Goal: Task Accomplishment & Management: Manage account settings

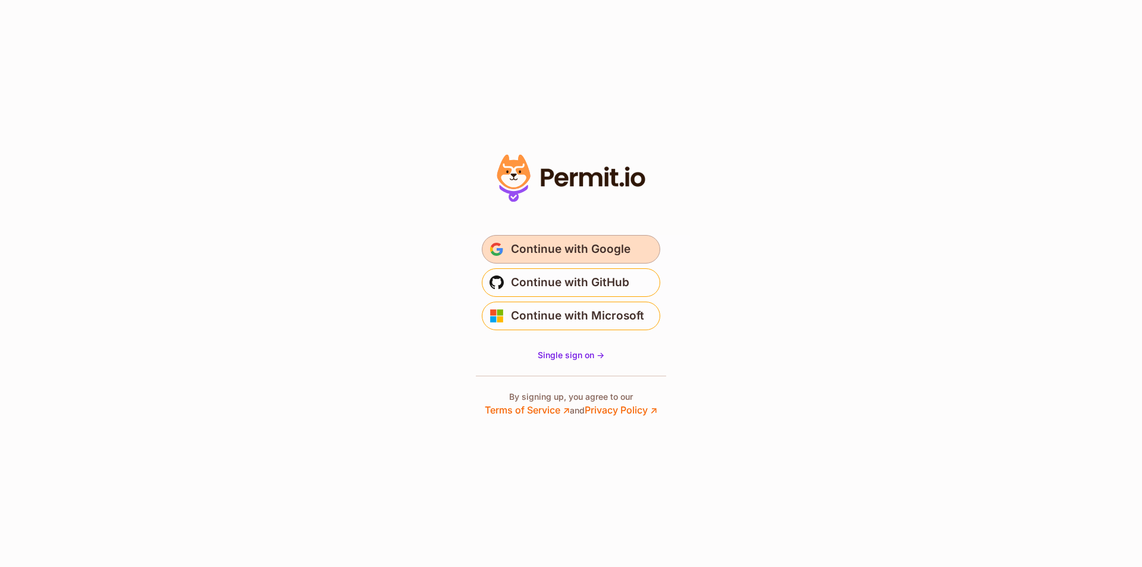
click at [516, 241] on span "Continue with Google" at bounding box center [571, 249] width 120 height 19
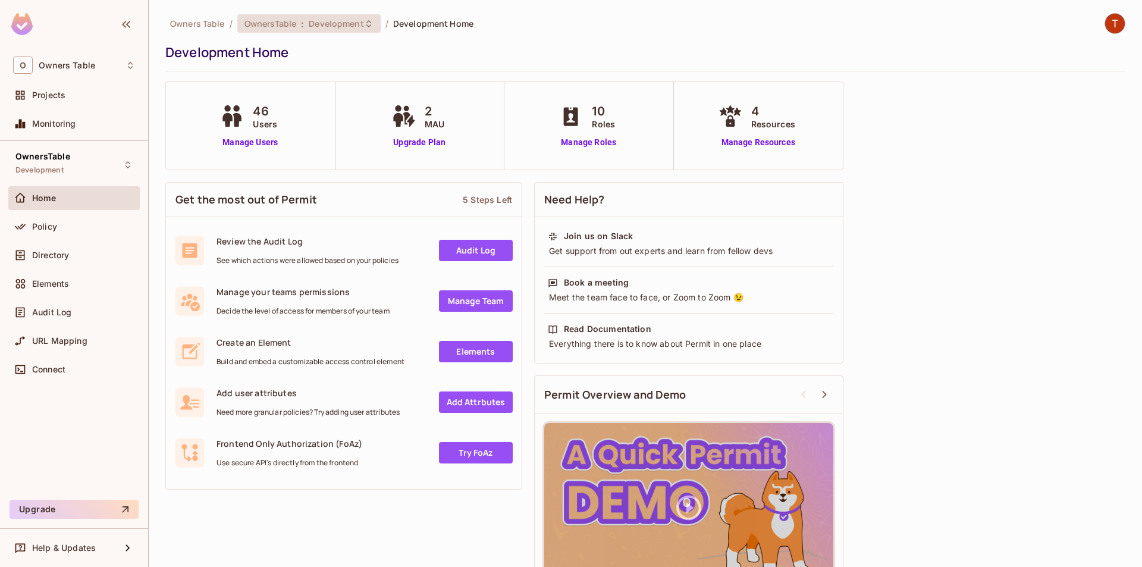
click at [300, 27] on span ":" at bounding box center [302, 24] width 4 height 10
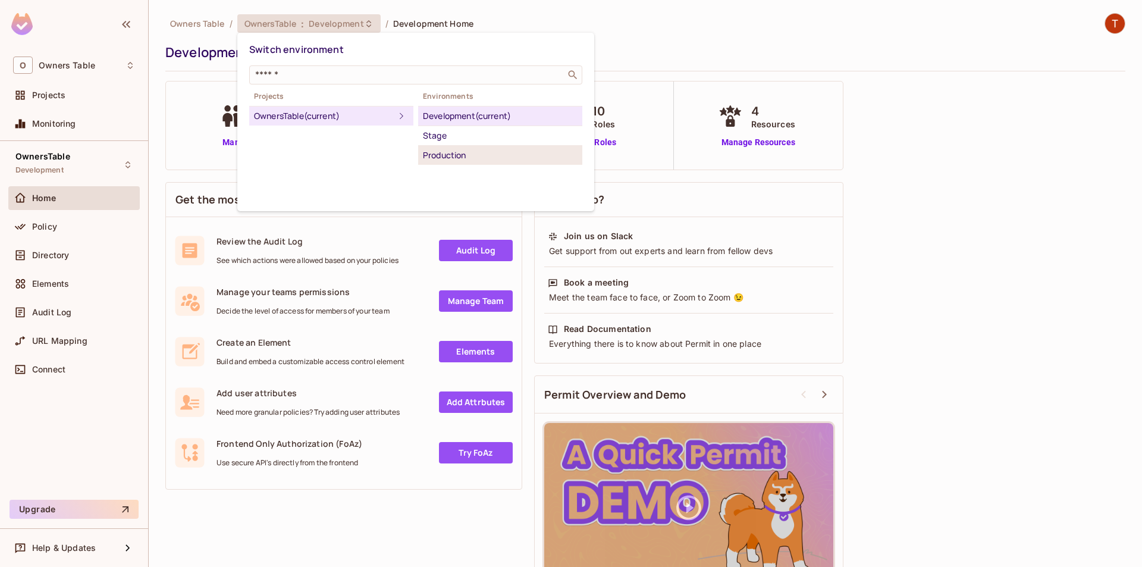
click at [457, 158] on div "Production" at bounding box center [500, 155] width 155 height 14
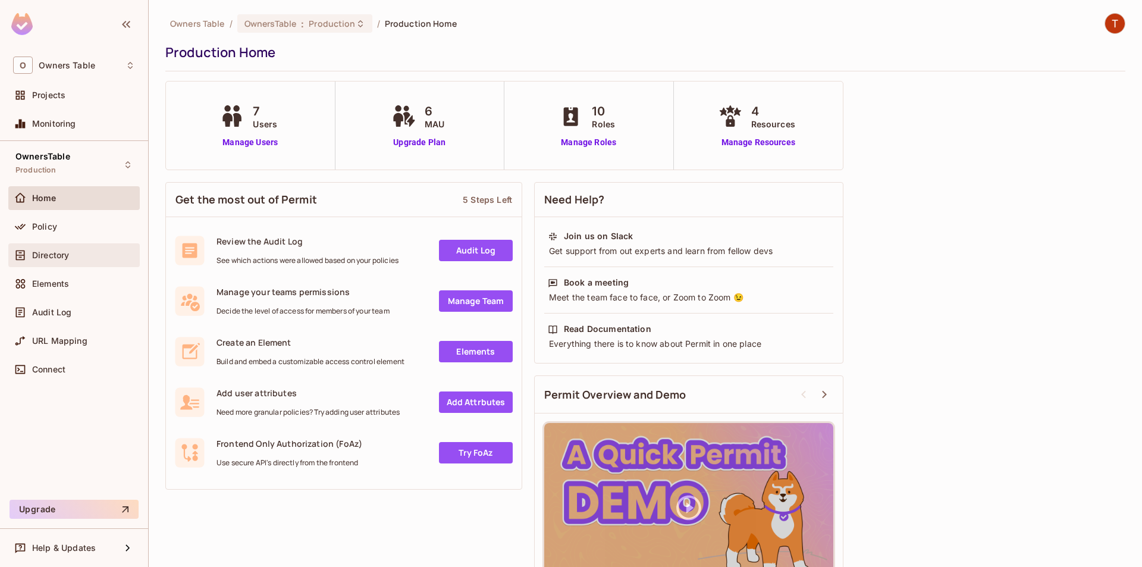
click at [62, 253] on span "Directory" at bounding box center [50, 255] width 37 height 10
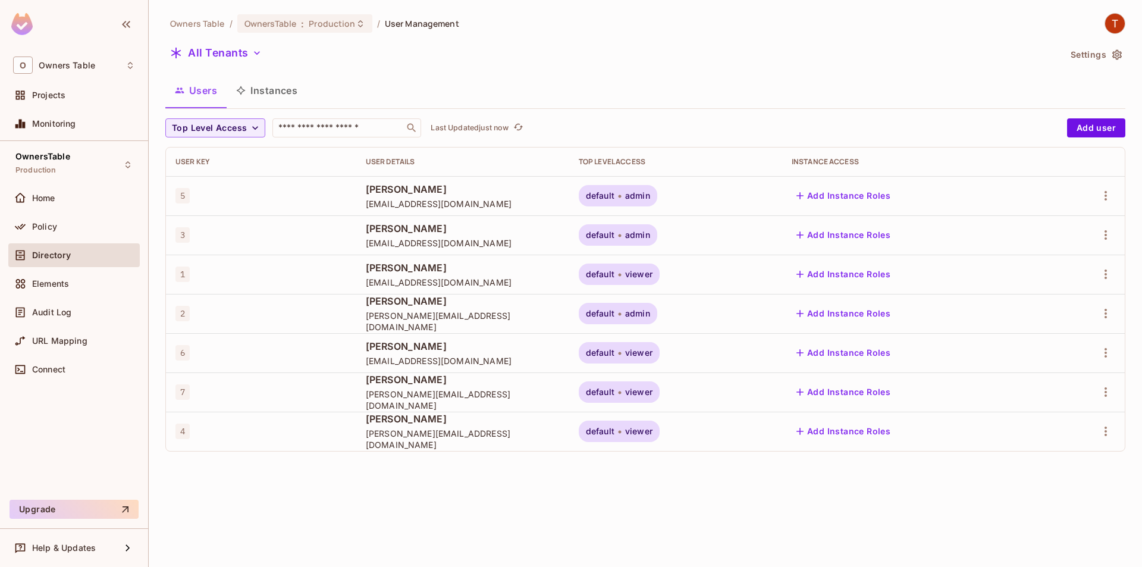
click at [730, 397] on div "default viewer" at bounding box center [676, 391] width 194 height 21
click at [660, 393] on div "default viewer" at bounding box center [619, 391] width 81 height 21
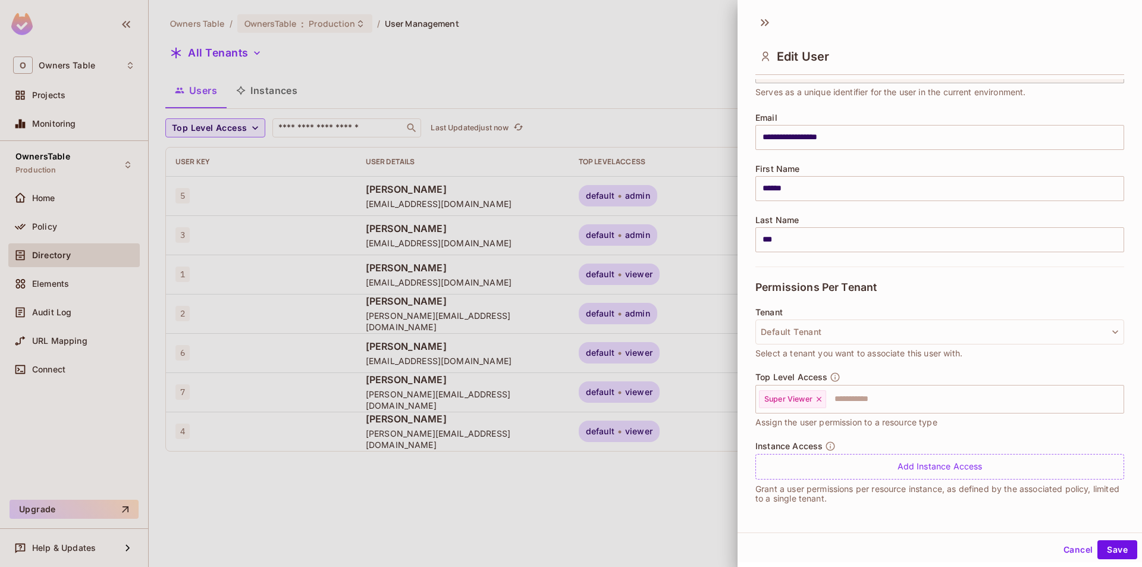
click at [323, 76] on div at bounding box center [571, 283] width 1142 height 567
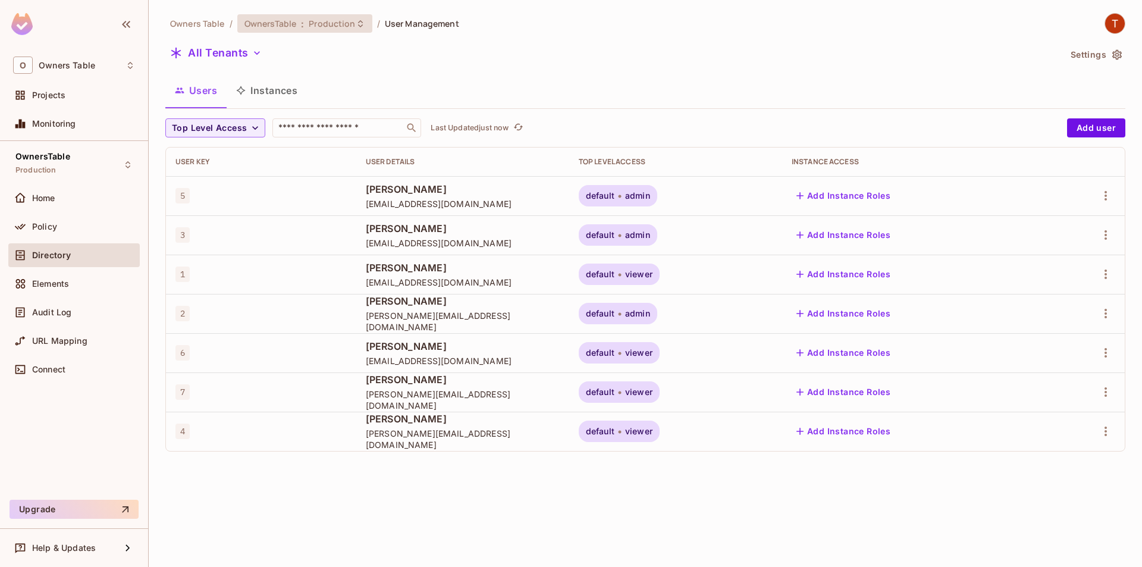
click at [349, 30] on div "OwnersTable : Production" at bounding box center [304, 23] width 135 height 18
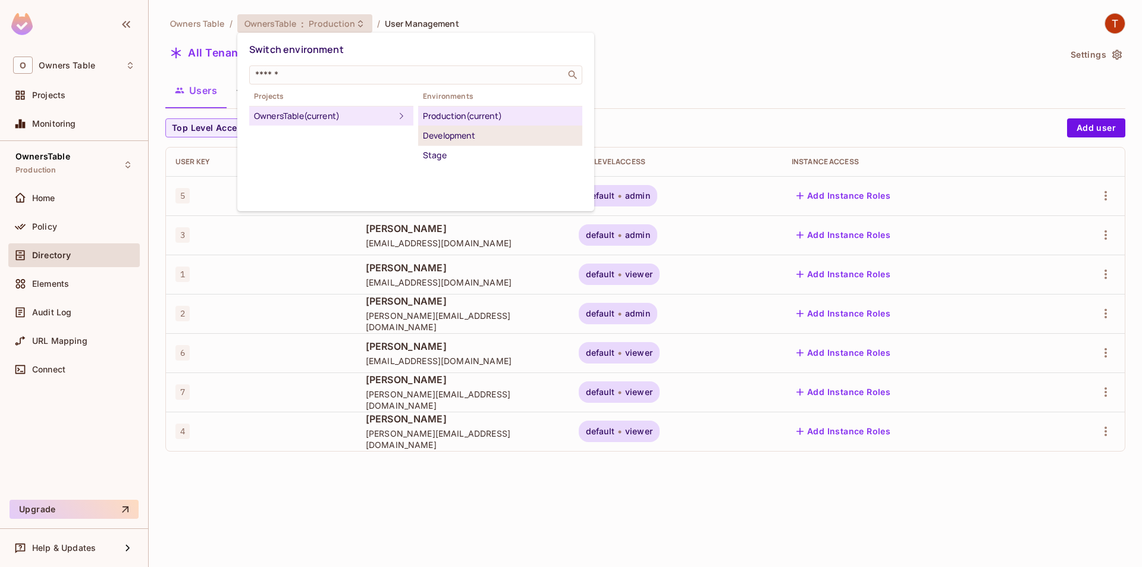
click at [449, 141] on div "Development" at bounding box center [500, 135] width 155 height 14
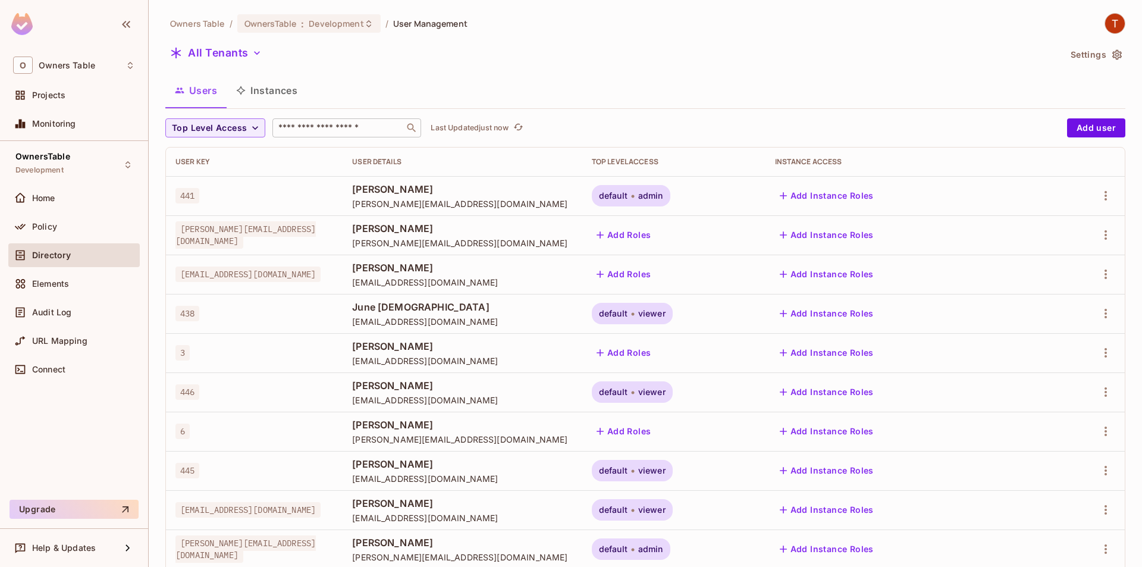
click at [302, 128] on input "text" at bounding box center [338, 128] width 125 height 12
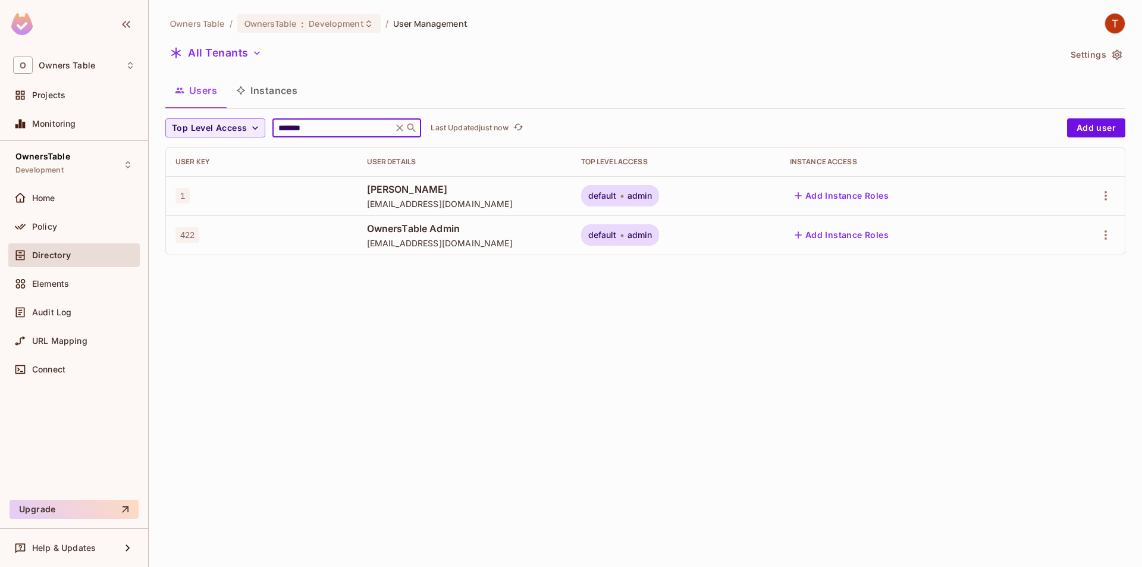
type input "*******"
click at [652, 197] on span "admin" at bounding box center [639, 196] width 25 height 10
click at [652, 200] on span "admin" at bounding box center [639, 196] width 25 height 10
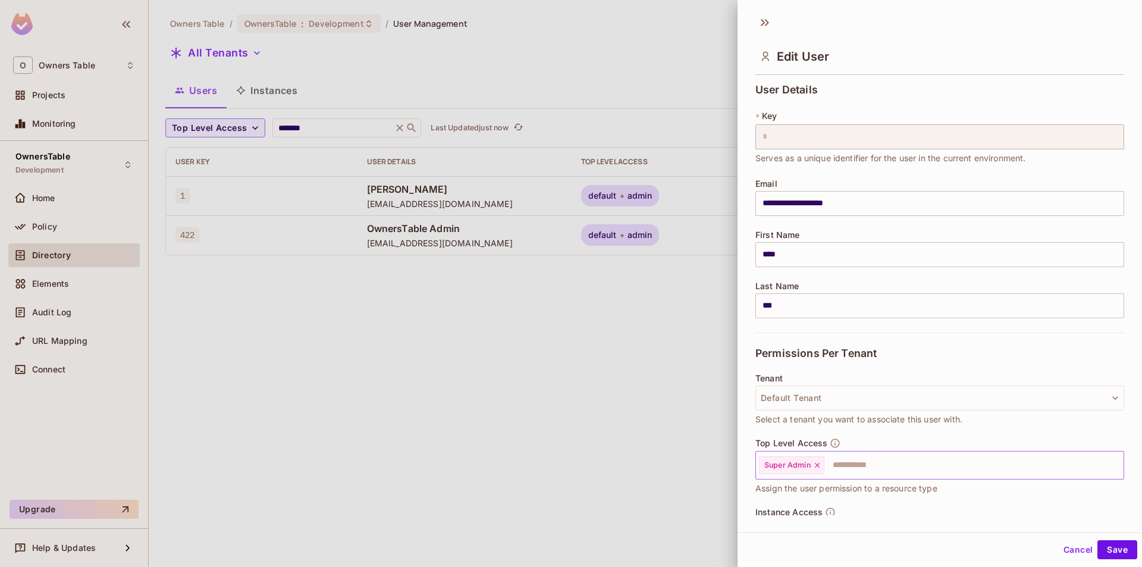
click at [817, 467] on icon at bounding box center [817, 465] width 8 height 8
click at [817, 467] on input "text" at bounding box center [929, 465] width 343 height 24
click at [814, 507] on li "Super Viewer" at bounding box center [930, 515] width 351 height 21
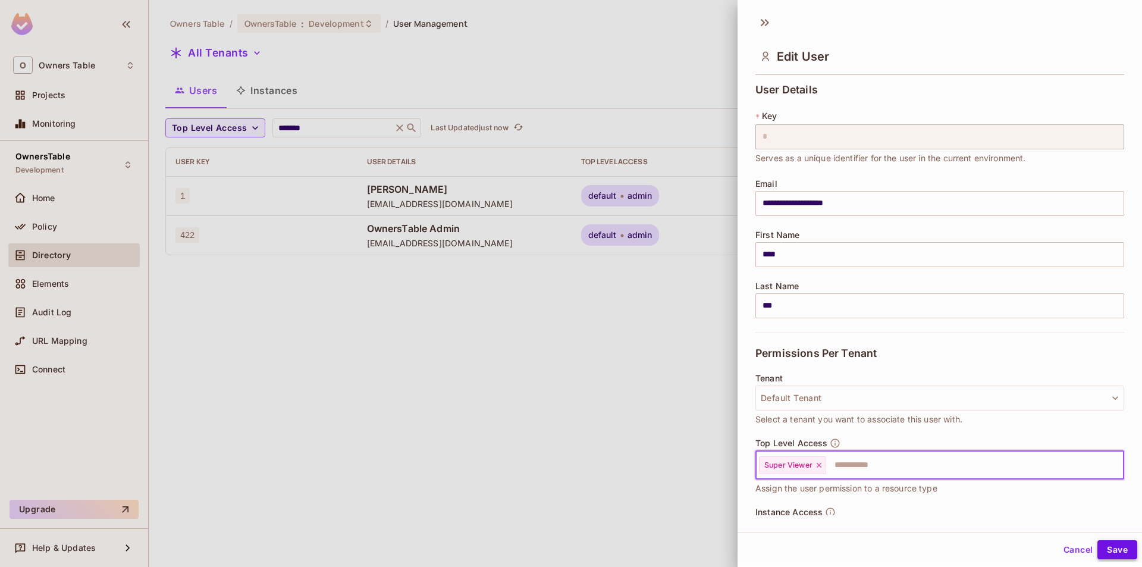
click at [1113, 551] on button "Save" at bounding box center [1117, 549] width 40 height 19
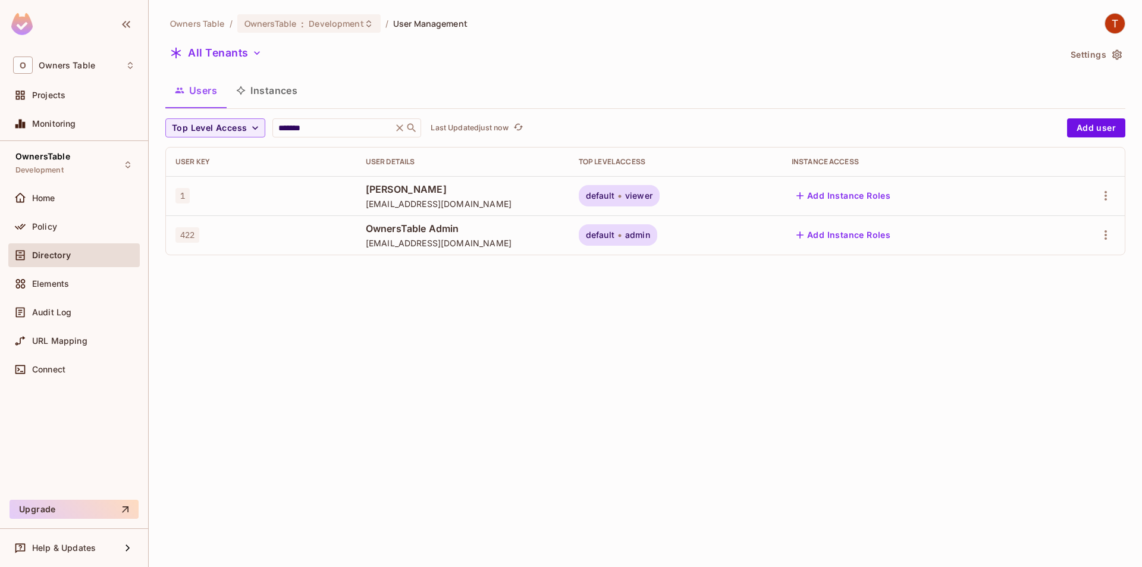
click at [436, 199] on span "superadmin@email.com" at bounding box center [463, 203] width 194 height 11
click at [650, 197] on span "viewer" at bounding box center [638, 196] width 27 height 10
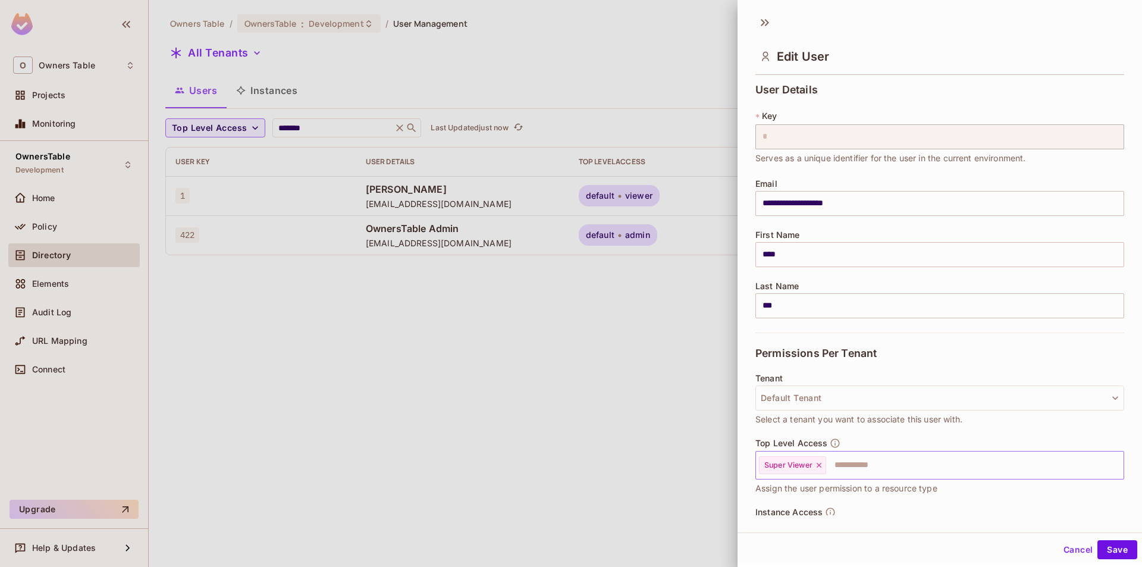
click at [818, 467] on icon at bounding box center [819, 465] width 8 height 8
click at [818, 467] on input "text" at bounding box center [929, 465] width 343 height 24
click at [815, 498] on li "Super Admin" at bounding box center [930, 494] width 351 height 21
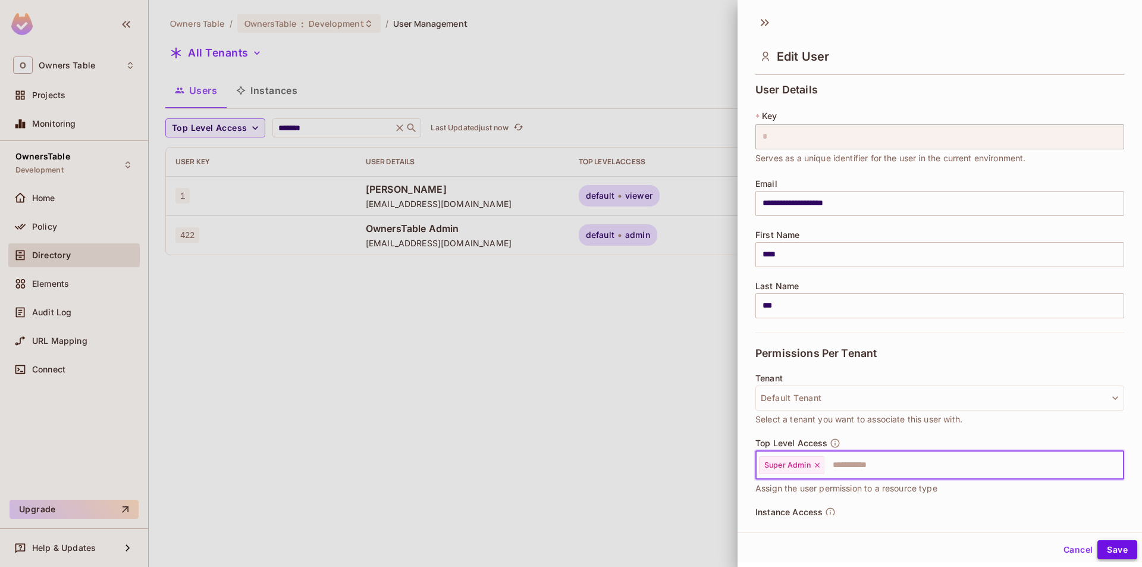
click at [1110, 547] on button "Save" at bounding box center [1117, 549] width 40 height 19
